Goal: Task Accomplishment & Management: Complete application form

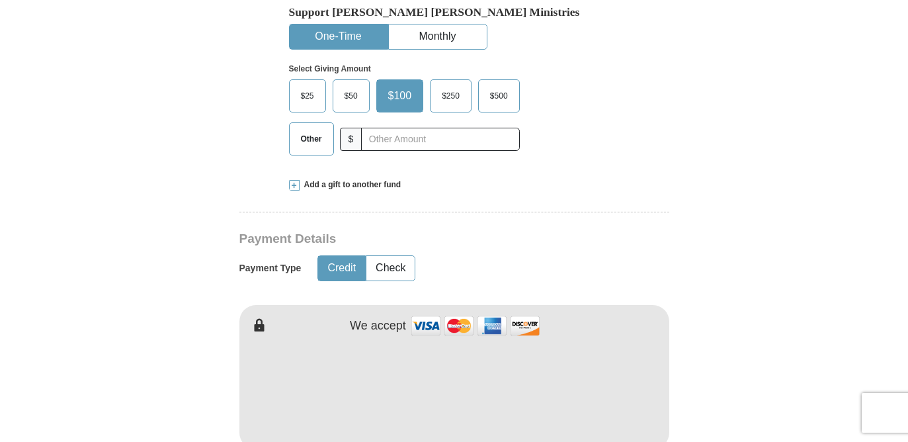
scroll to position [446, 0]
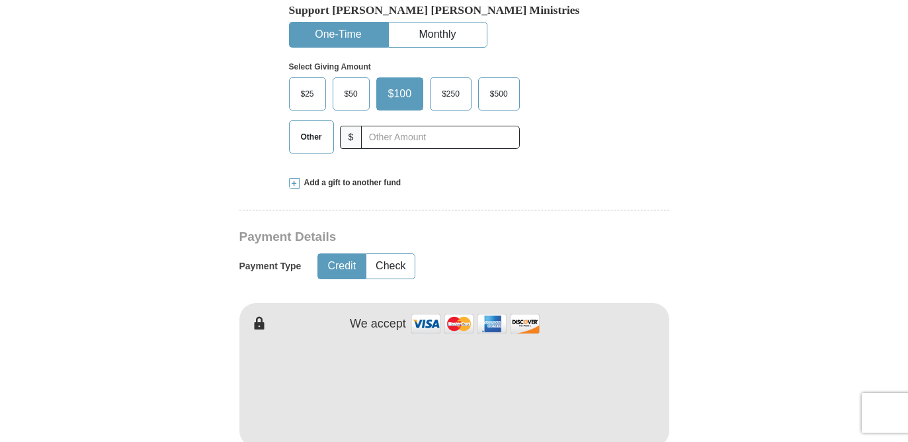
type input "[PERSON_NAME]"
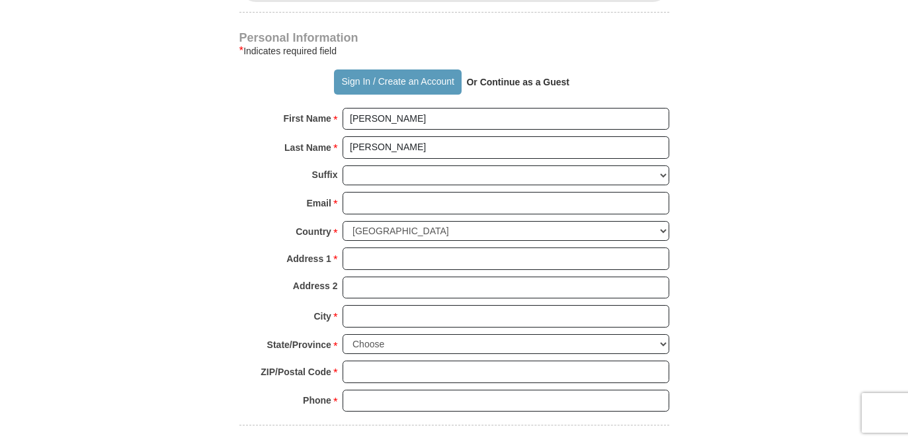
scroll to position [891, 0]
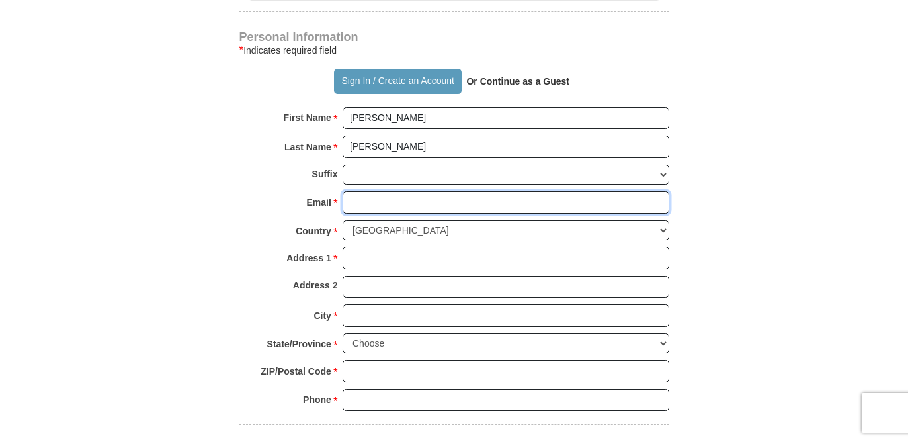
click at [356, 204] on input "Email *" at bounding box center [505, 202] width 327 height 22
type input "[EMAIL_ADDRESS][DOMAIN_NAME]"
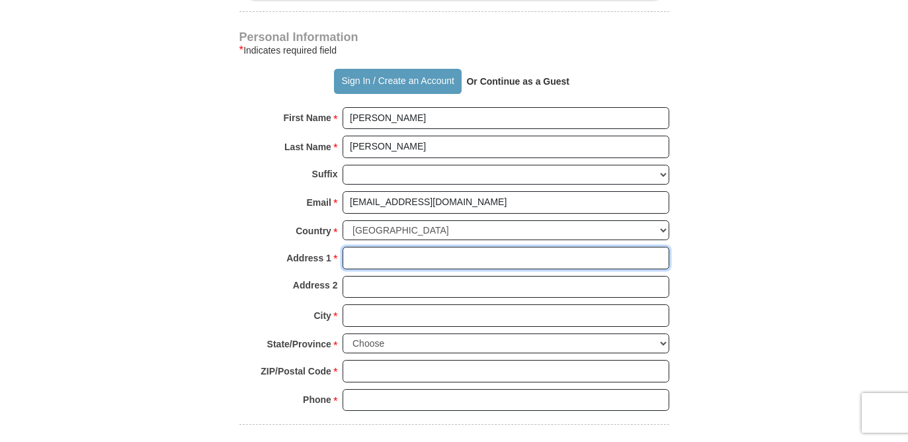
type input "[STREET_ADDRESS]"
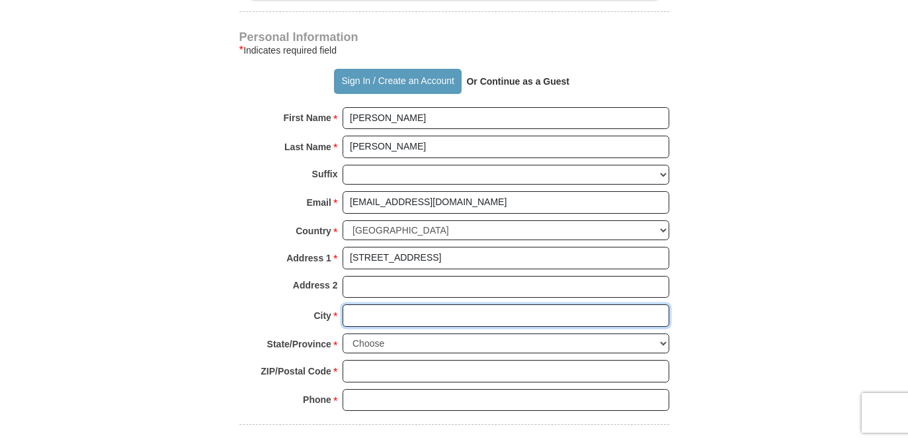
type input "Branson"
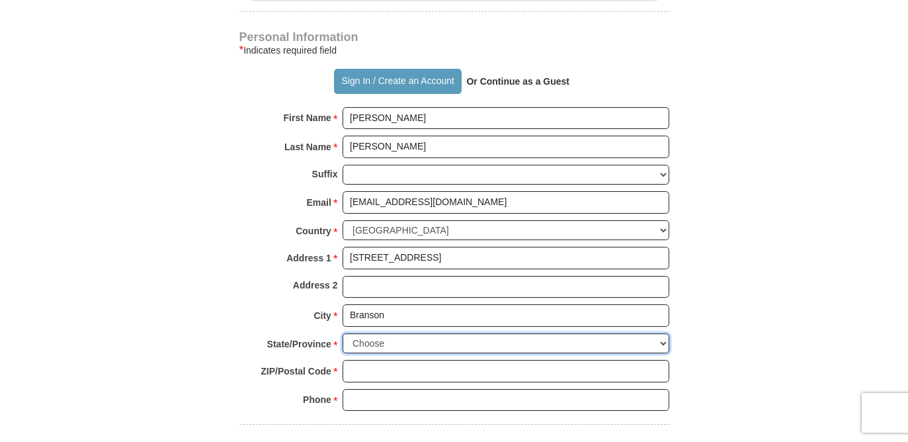
select select "MO"
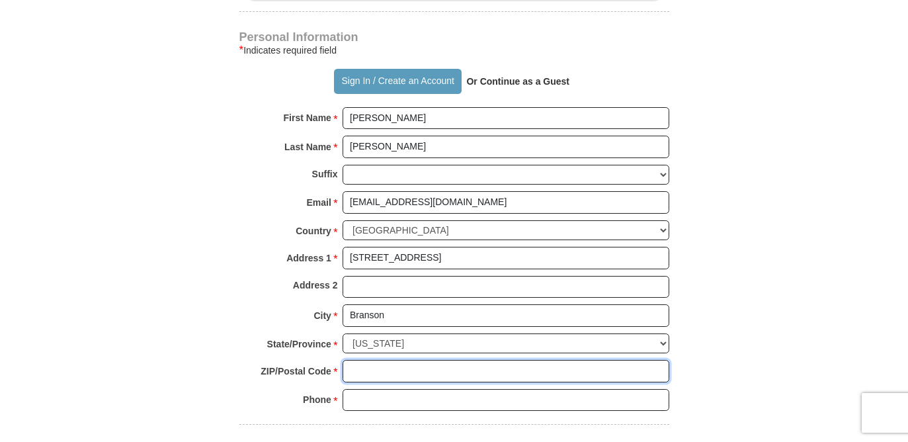
type input "65616"
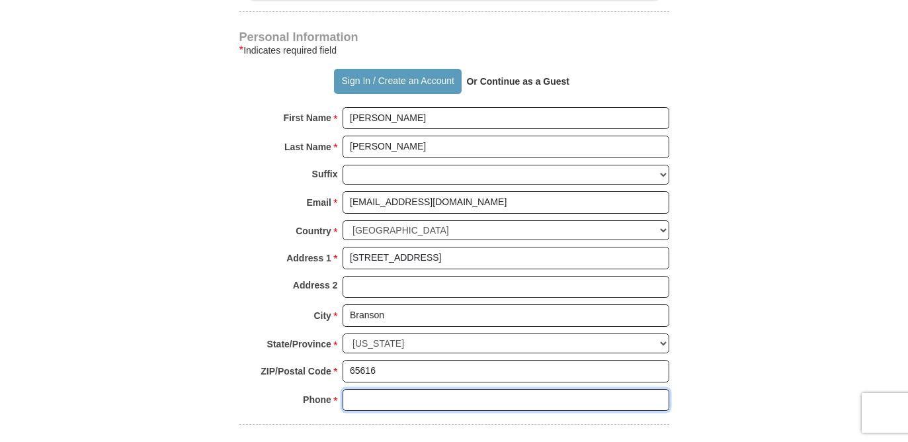
type input "9702153145"
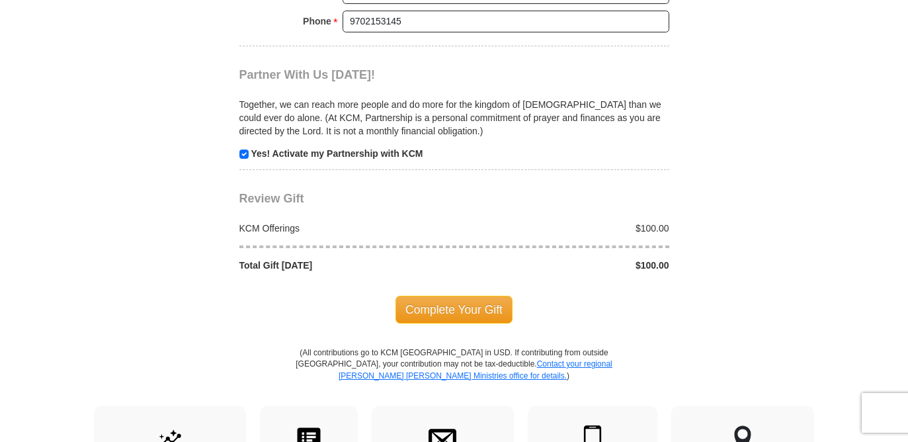
scroll to position [1325, 0]
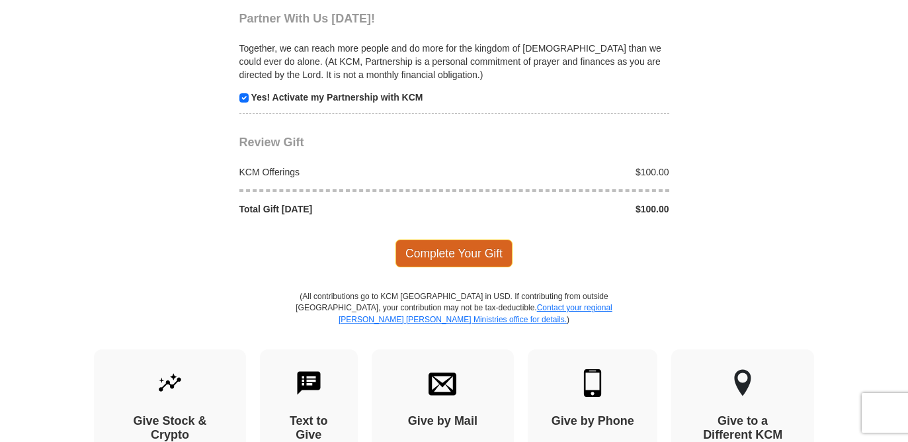
click at [455, 254] on span "Complete Your Gift" at bounding box center [453, 253] width 117 height 28
